Goal: Check status: Check status

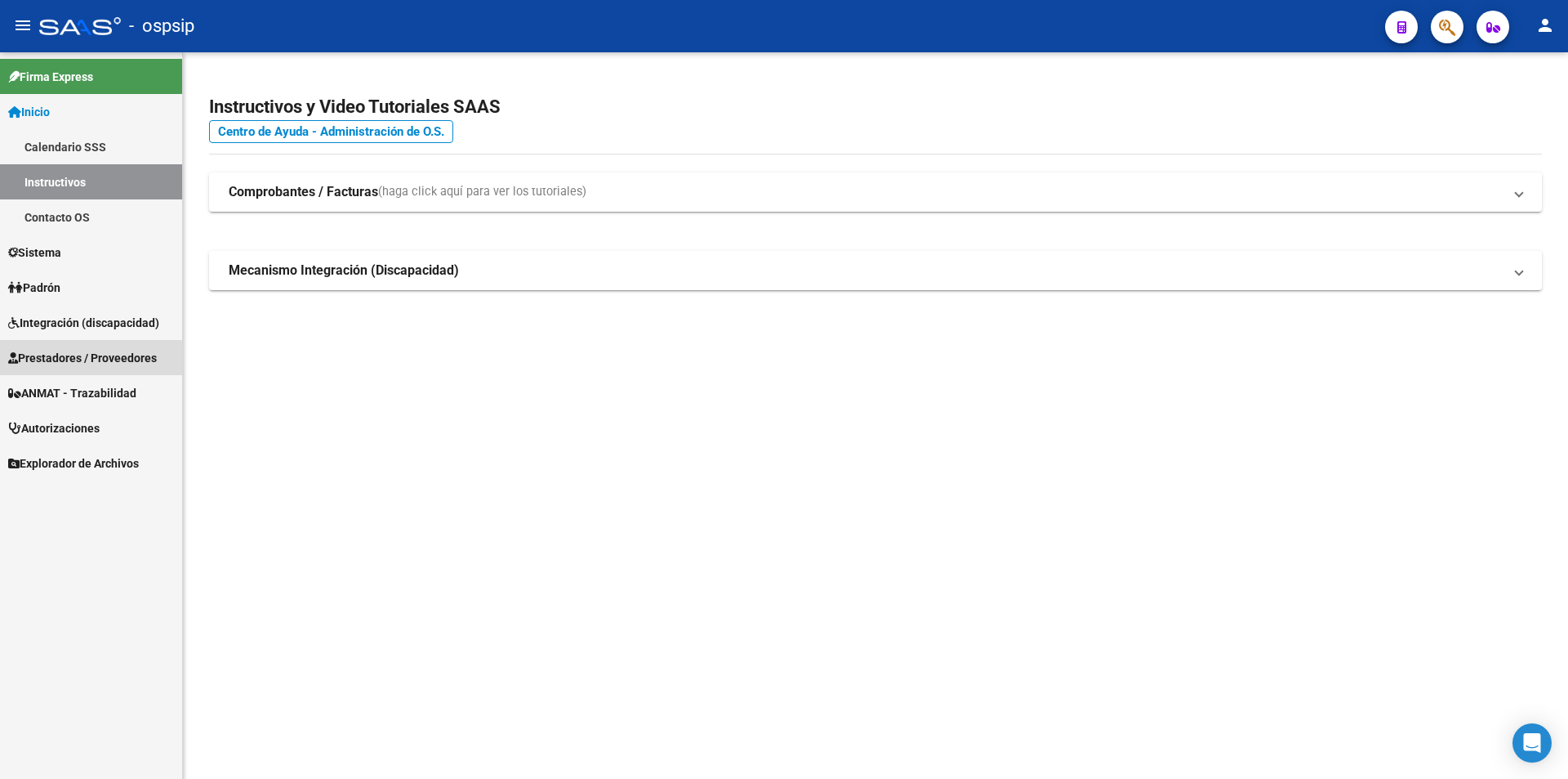
click at [66, 365] on span "Prestadores / Proveedores" at bounding box center [82, 358] width 148 height 18
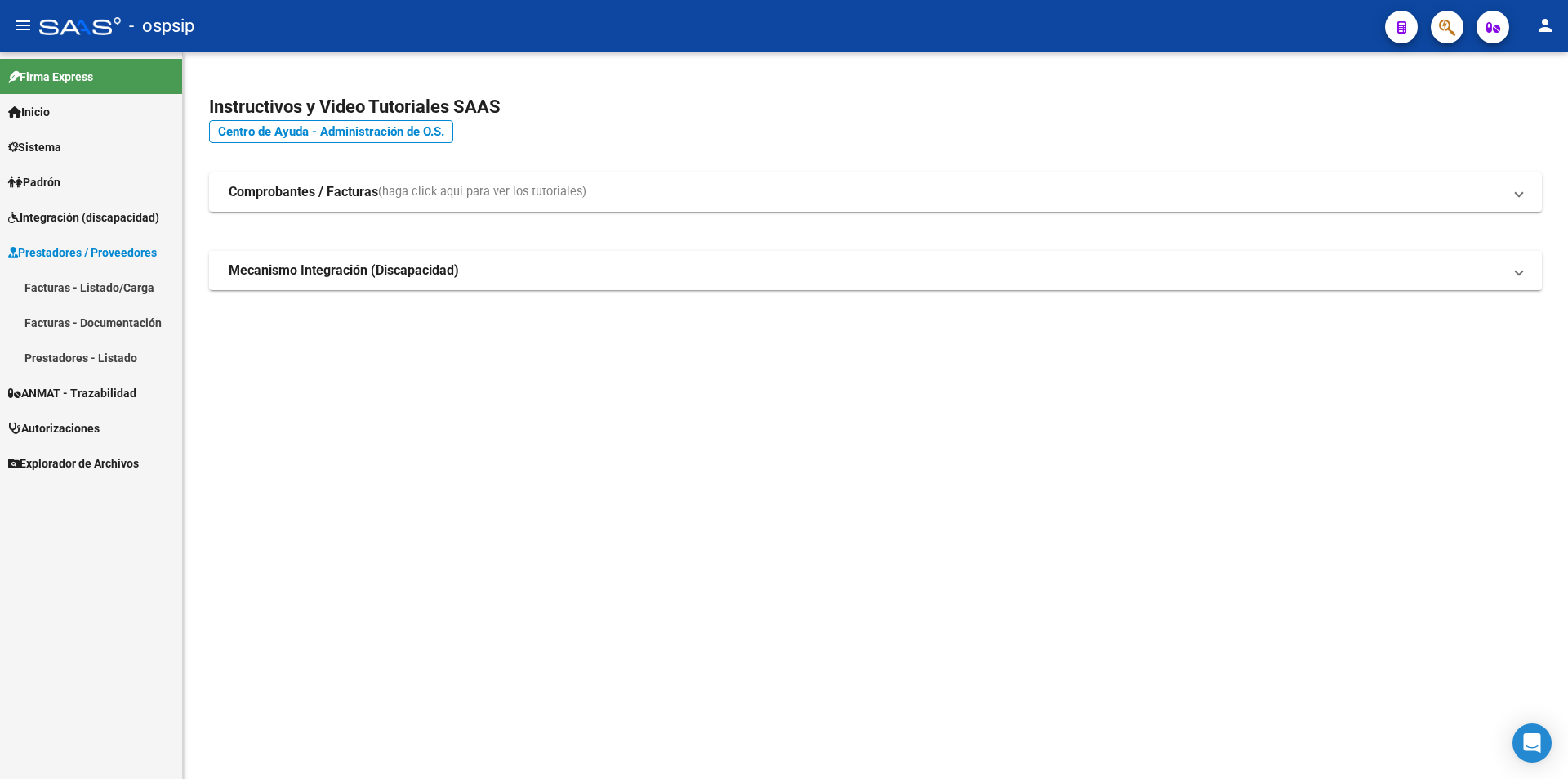
click at [55, 289] on link "Facturas - Listado/Carga" at bounding box center [91, 287] width 182 height 35
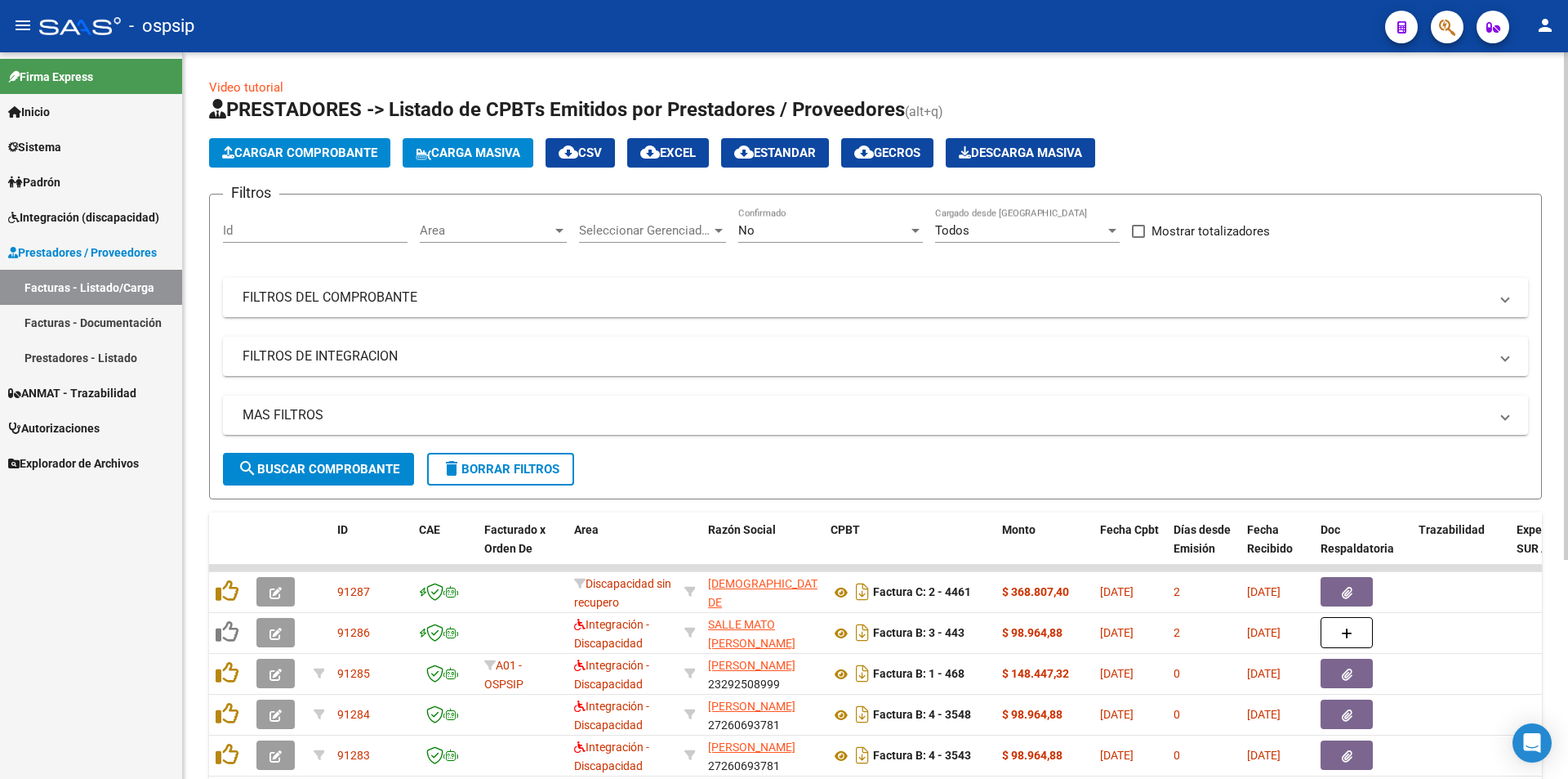
click at [365, 292] on mat-panel-title "FILTROS DEL COMPROBANTE" at bounding box center [865, 297] width 1247 height 18
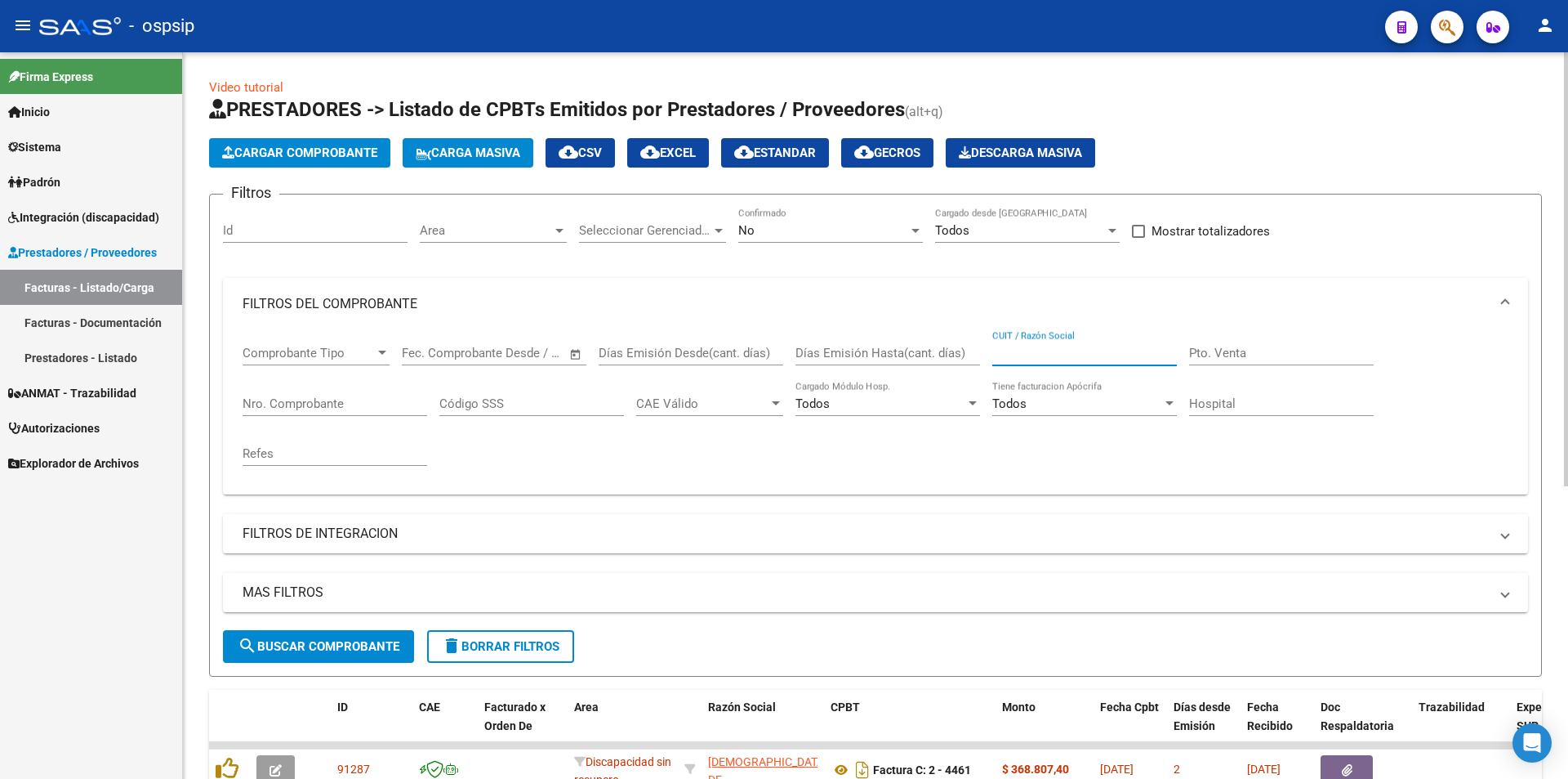
click at [1026, 346] on input "CUIT / Razón Social" at bounding box center [1085, 353] width 185 height 15
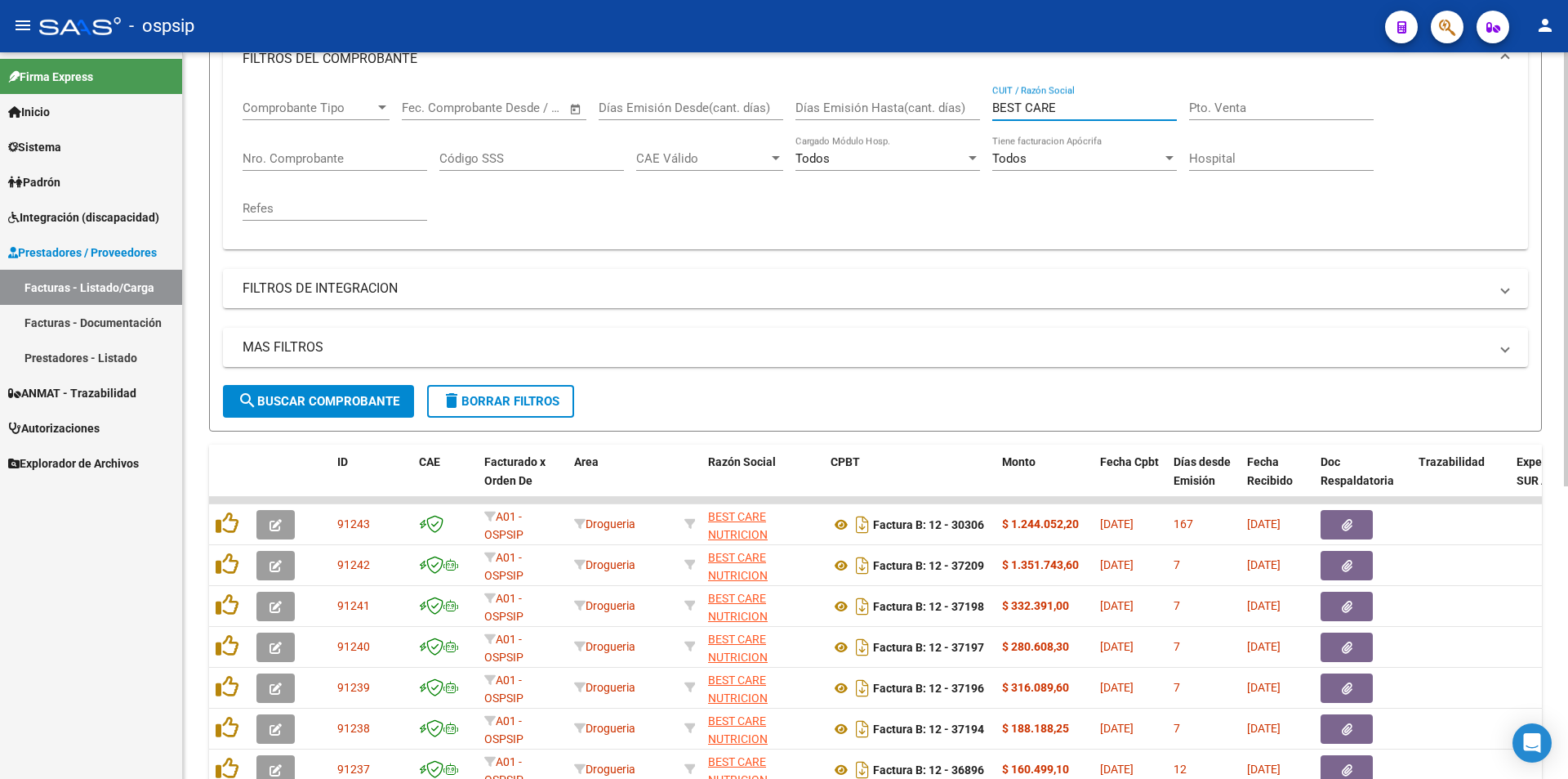
scroll to position [82, 0]
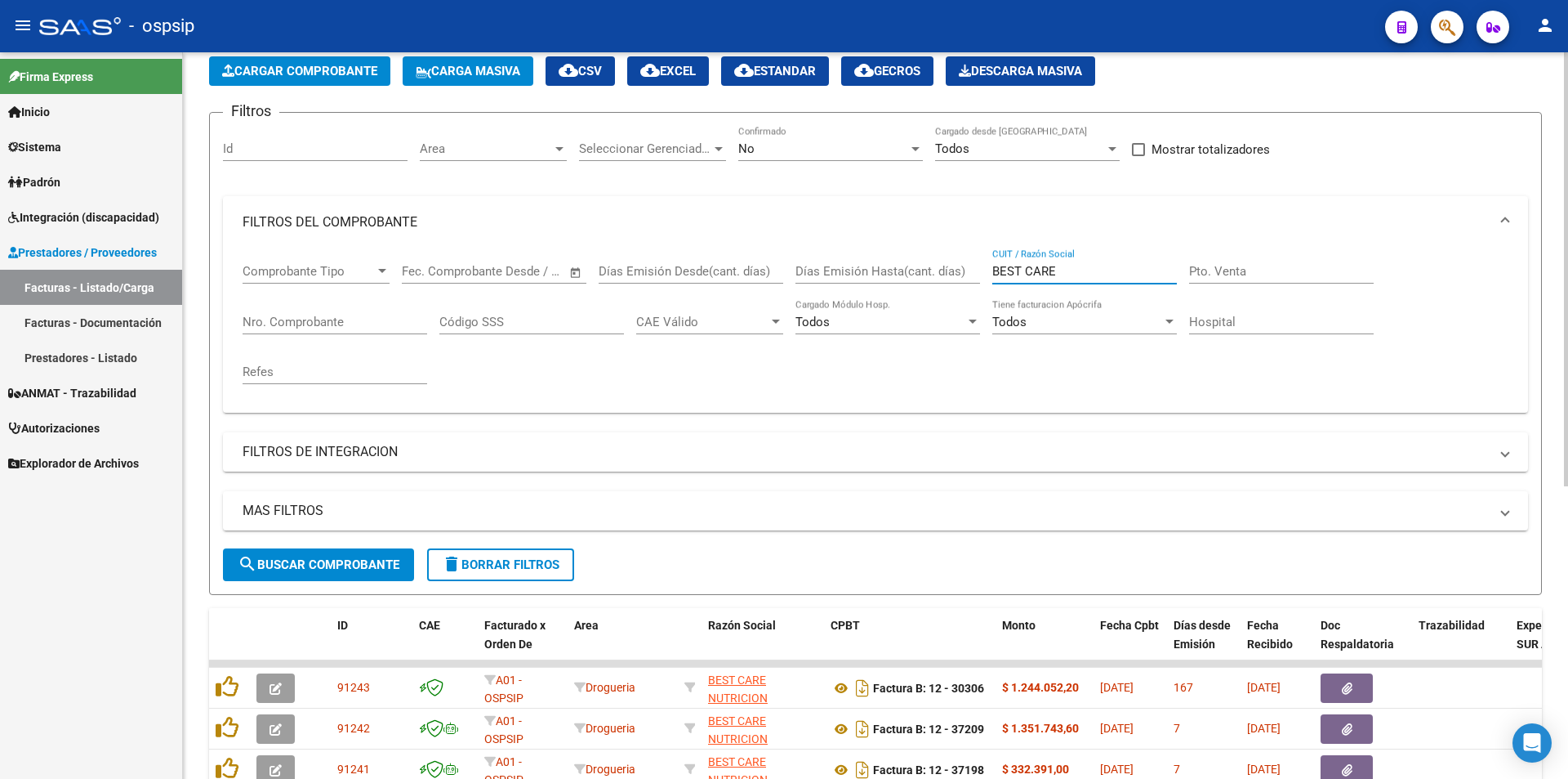
type input "BEST CARE"
click at [915, 148] on div at bounding box center [915, 149] width 8 height 4
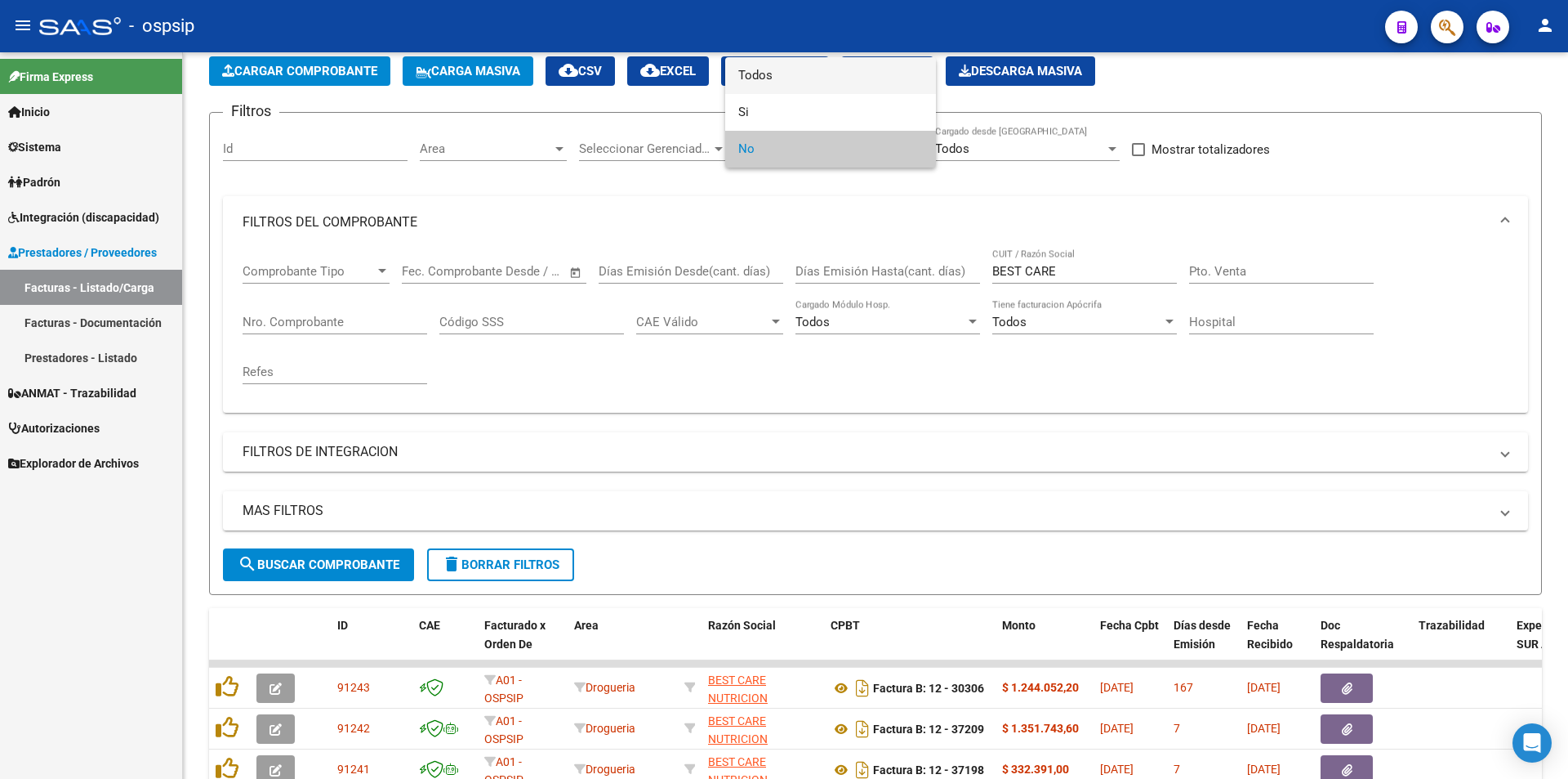
click at [759, 74] on span "Todos" at bounding box center [831, 76] width 185 height 37
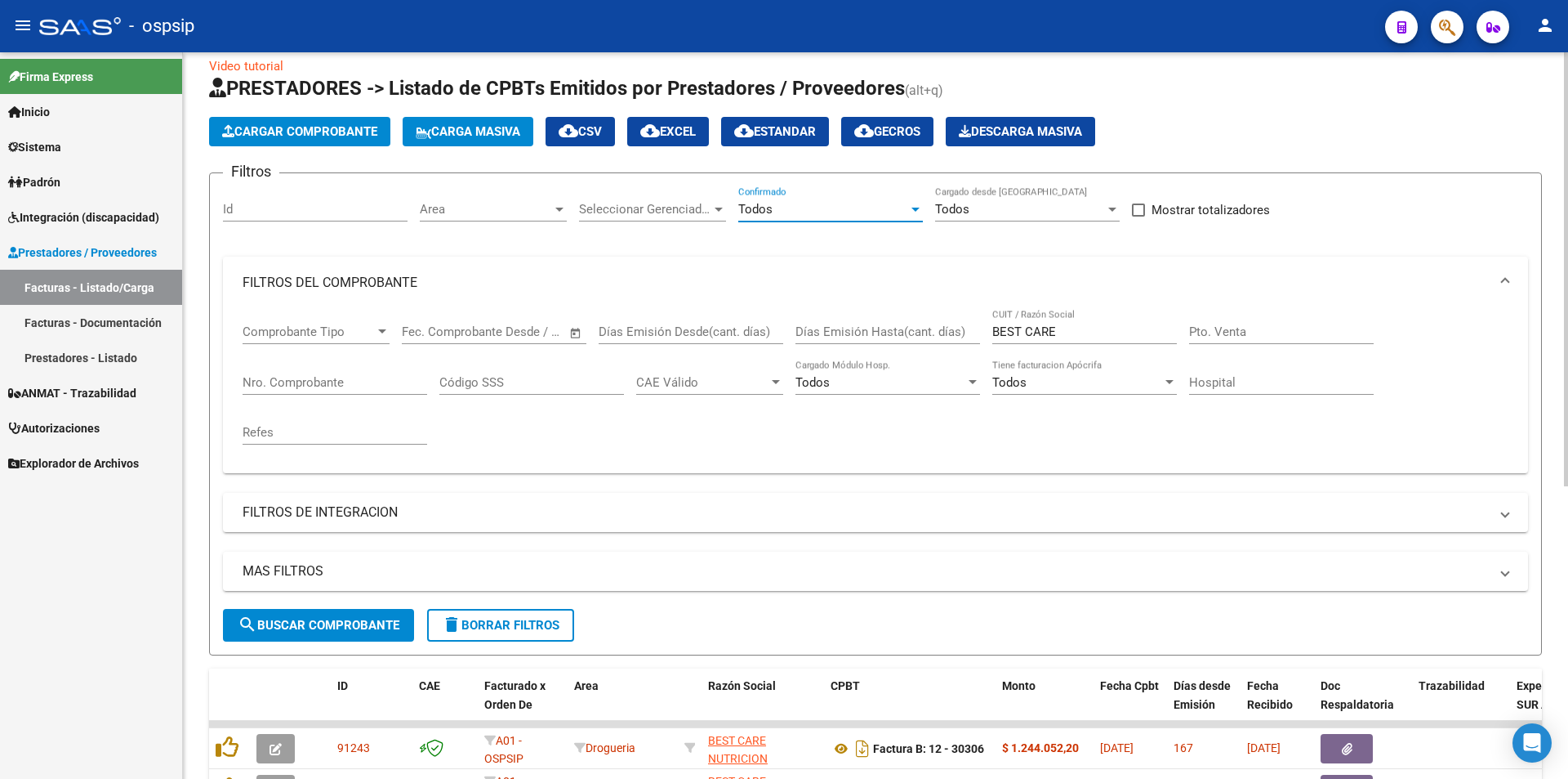
scroll to position [0, 0]
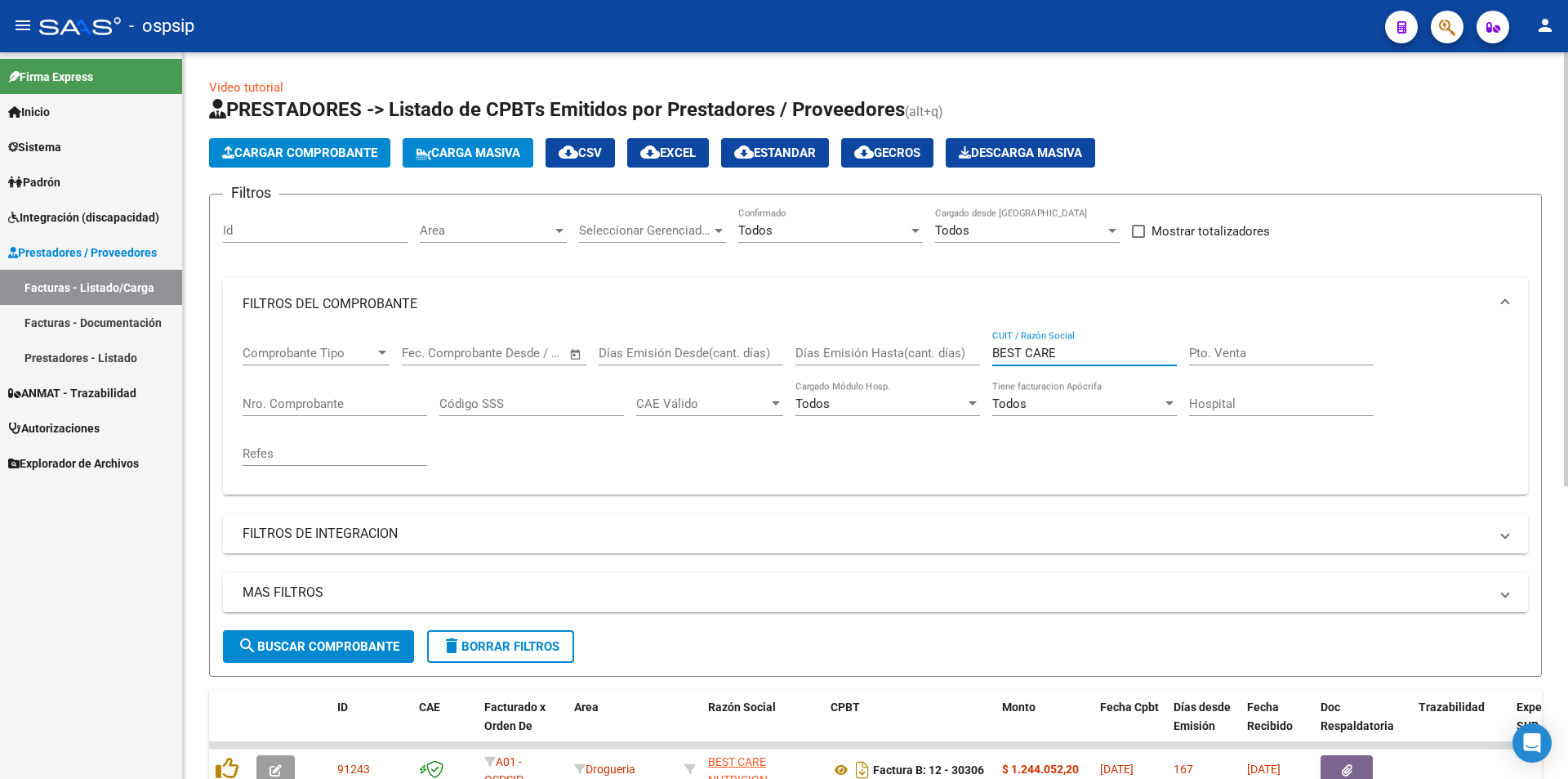
click at [1063, 357] on input "BEST CARE" at bounding box center [1085, 353] width 185 height 15
click at [909, 230] on div at bounding box center [916, 231] width 15 height 13
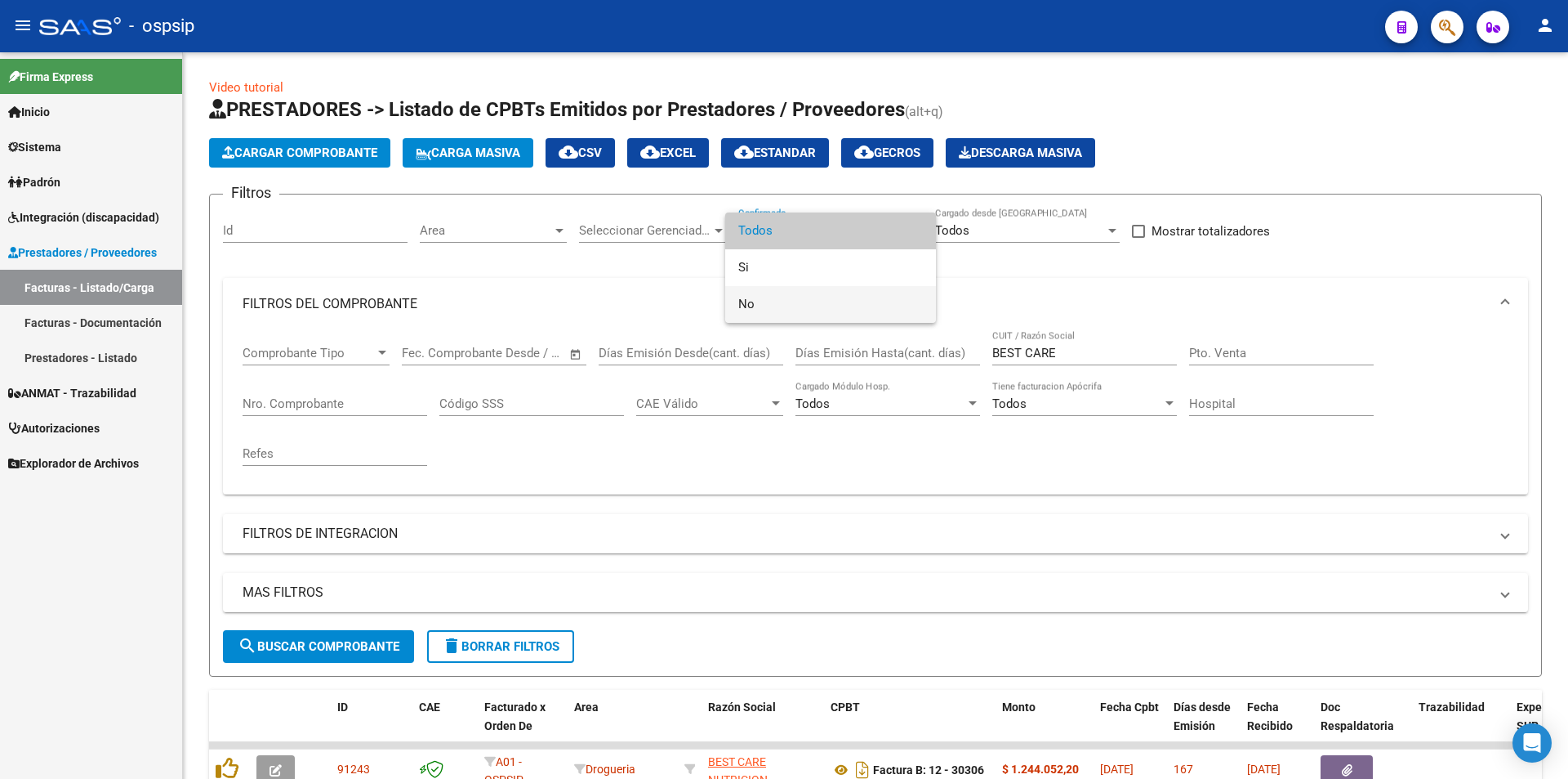
click at [750, 303] on span "No" at bounding box center [831, 304] width 185 height 37
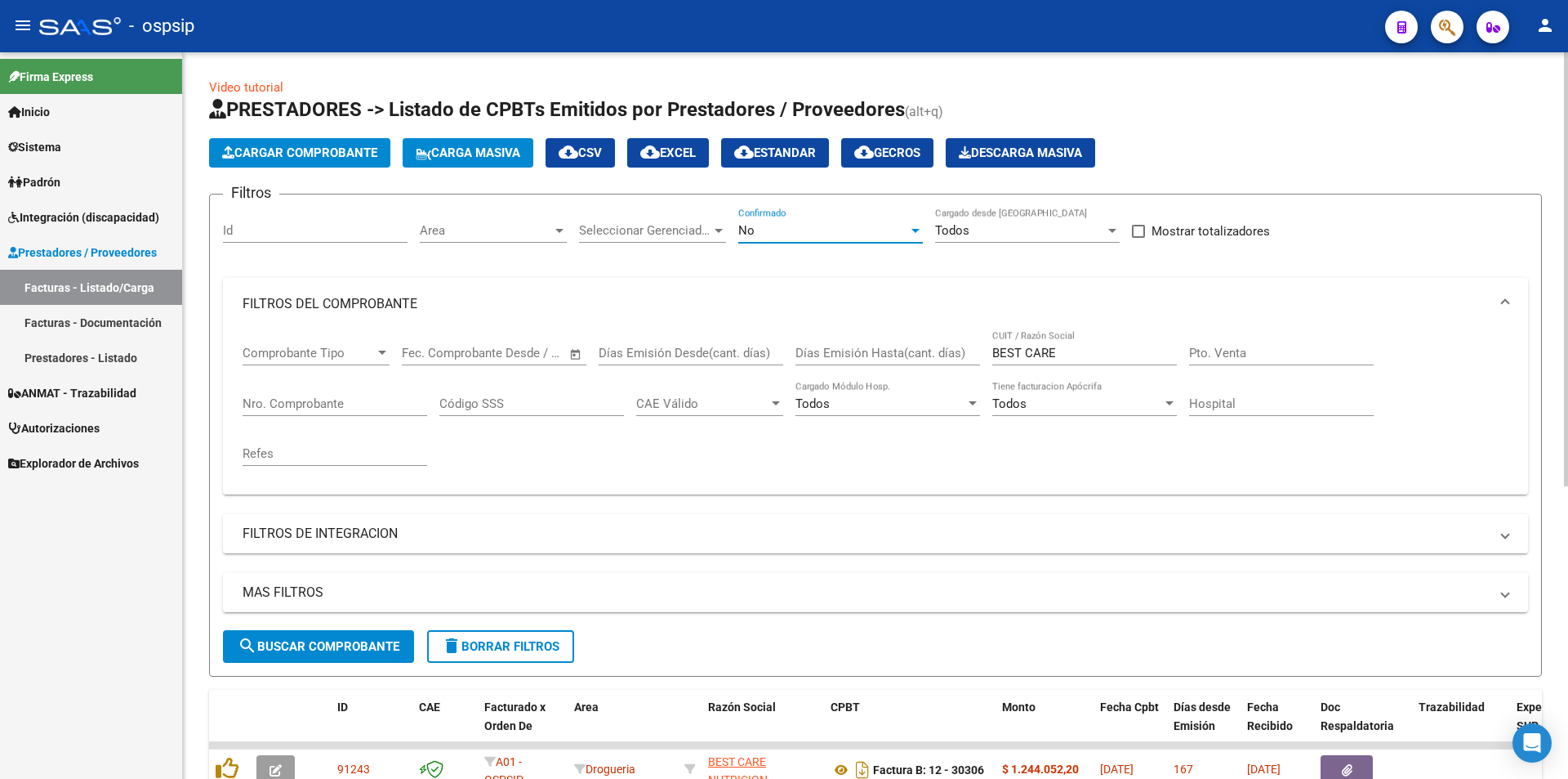
click at [1069, 352] on input "BEST CARE" at bounding box center [1085, 353] width 185 height 15
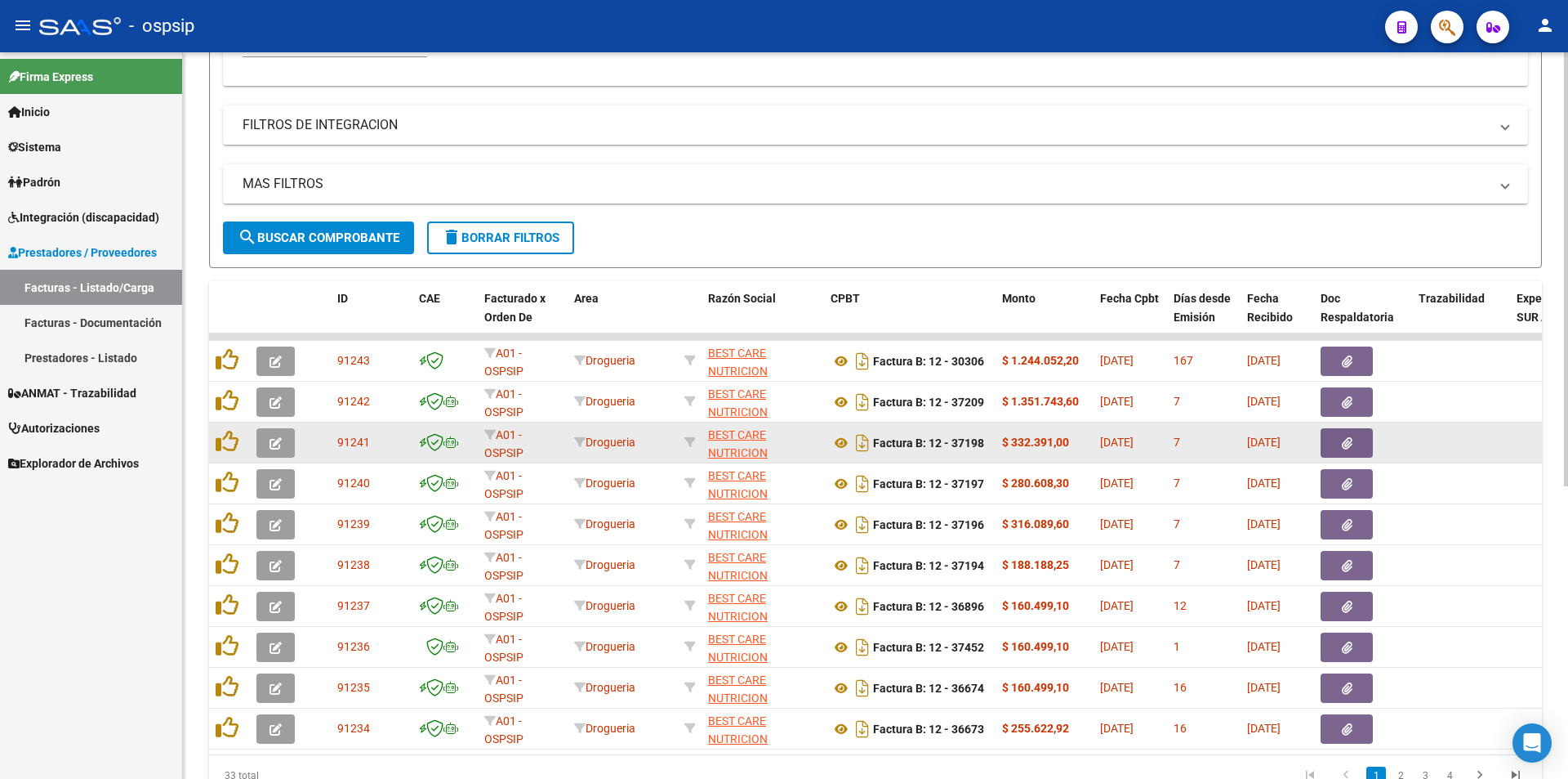
scroll to position [490, 0]
